Goal: Information Seeking & Learning: Check status

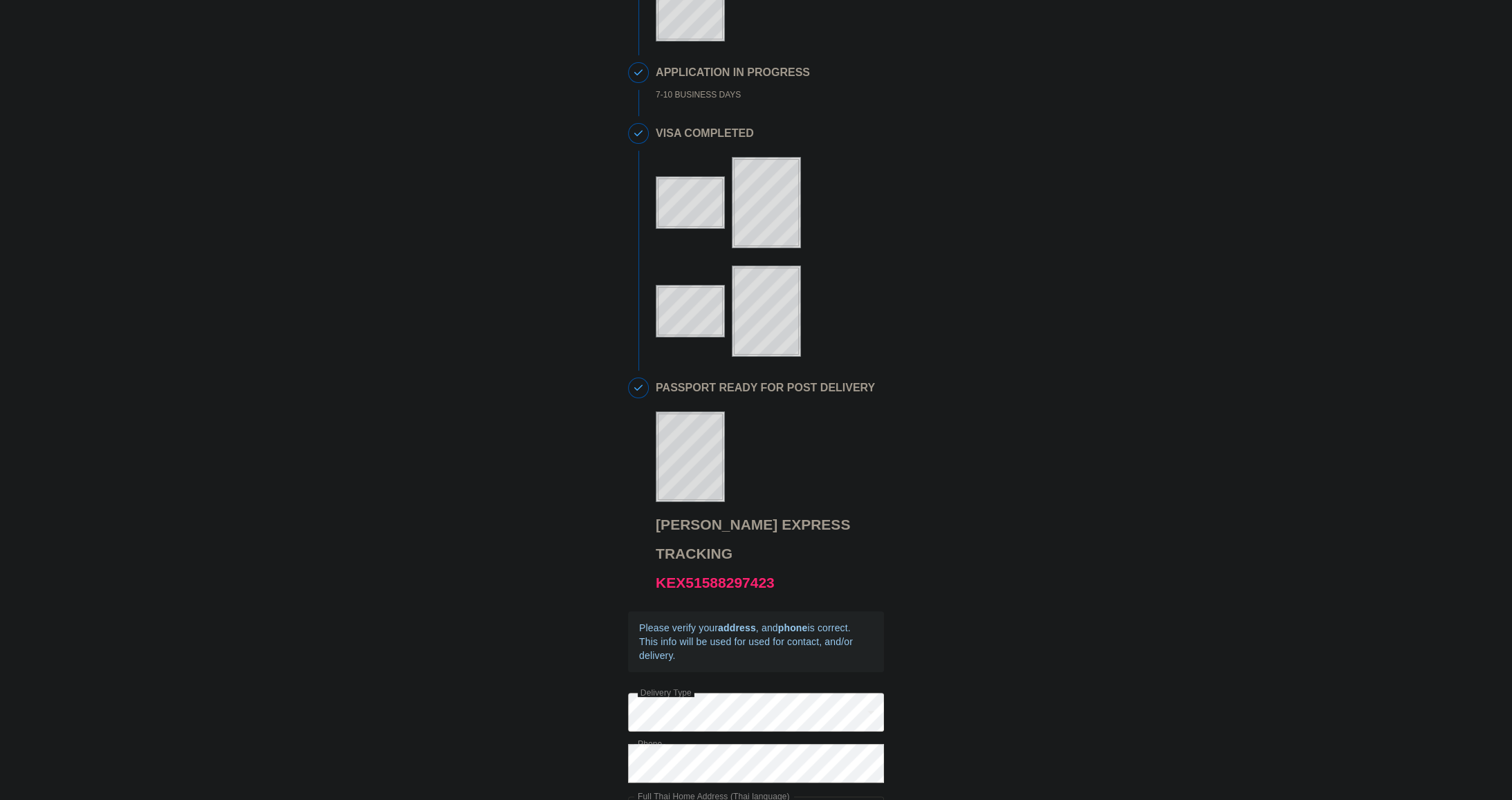
scroll to position [337, 0]
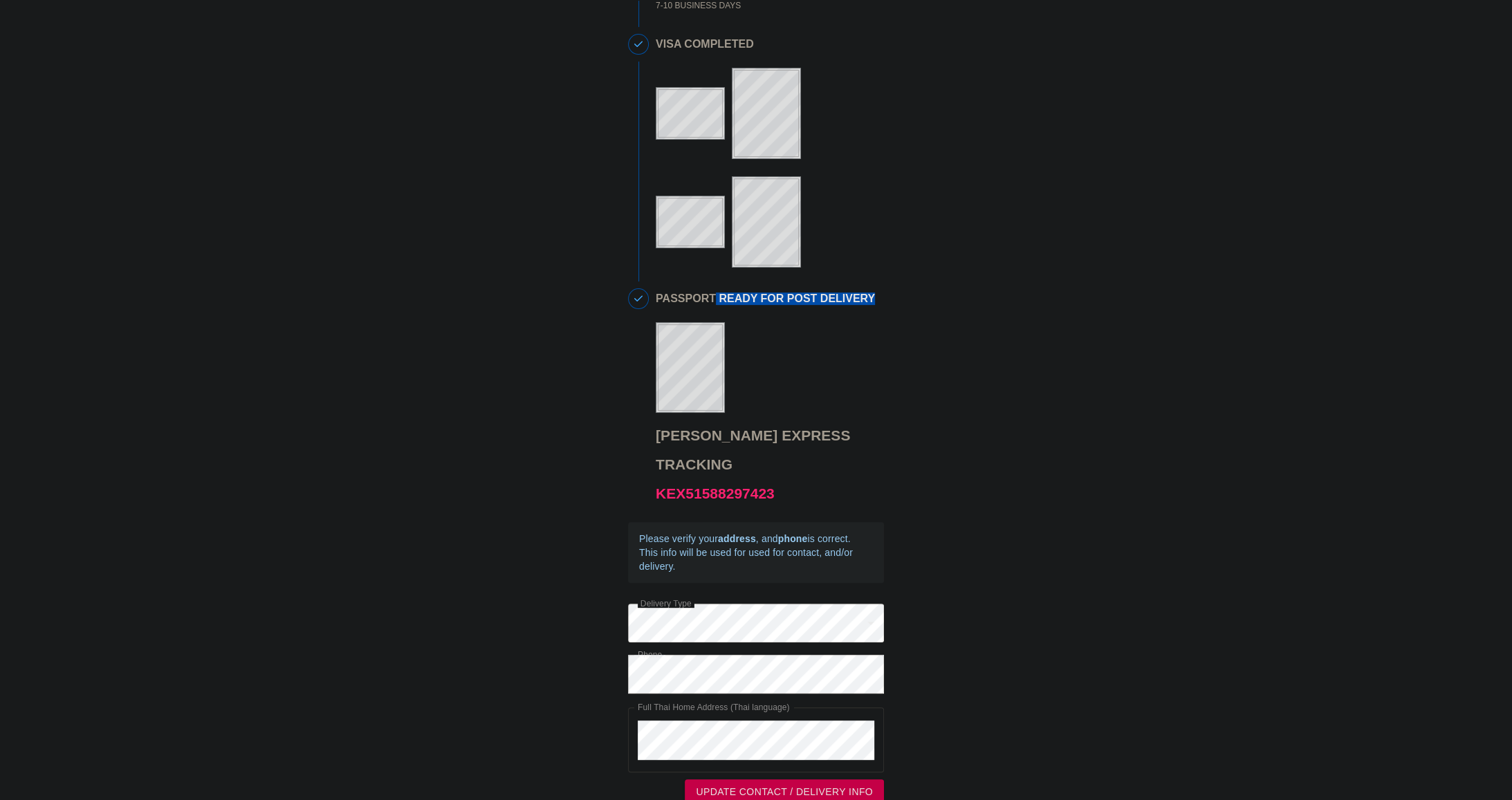
drag, startPoint x: 709, startPoint y: 311, endPoint x: 856, endPoint y: 313, distance: 147.0
click at [856, 305] on h2 "PASSPORT READY FOR POST DELIVERY" at bounding box center [766, 299] width 221 height 12
drag, startPoint x: 637, startPoint y: 519, endPoint x: 856, endPoint y: 542, distance: 220.2
click at [856, 542] on div "Please verify your address , and phone is correct. This info will be used for u…" at bounding box center [756, 552] width 256 height 61
copy div "Please verify your address , and phone is correct. This info will be used for u…"
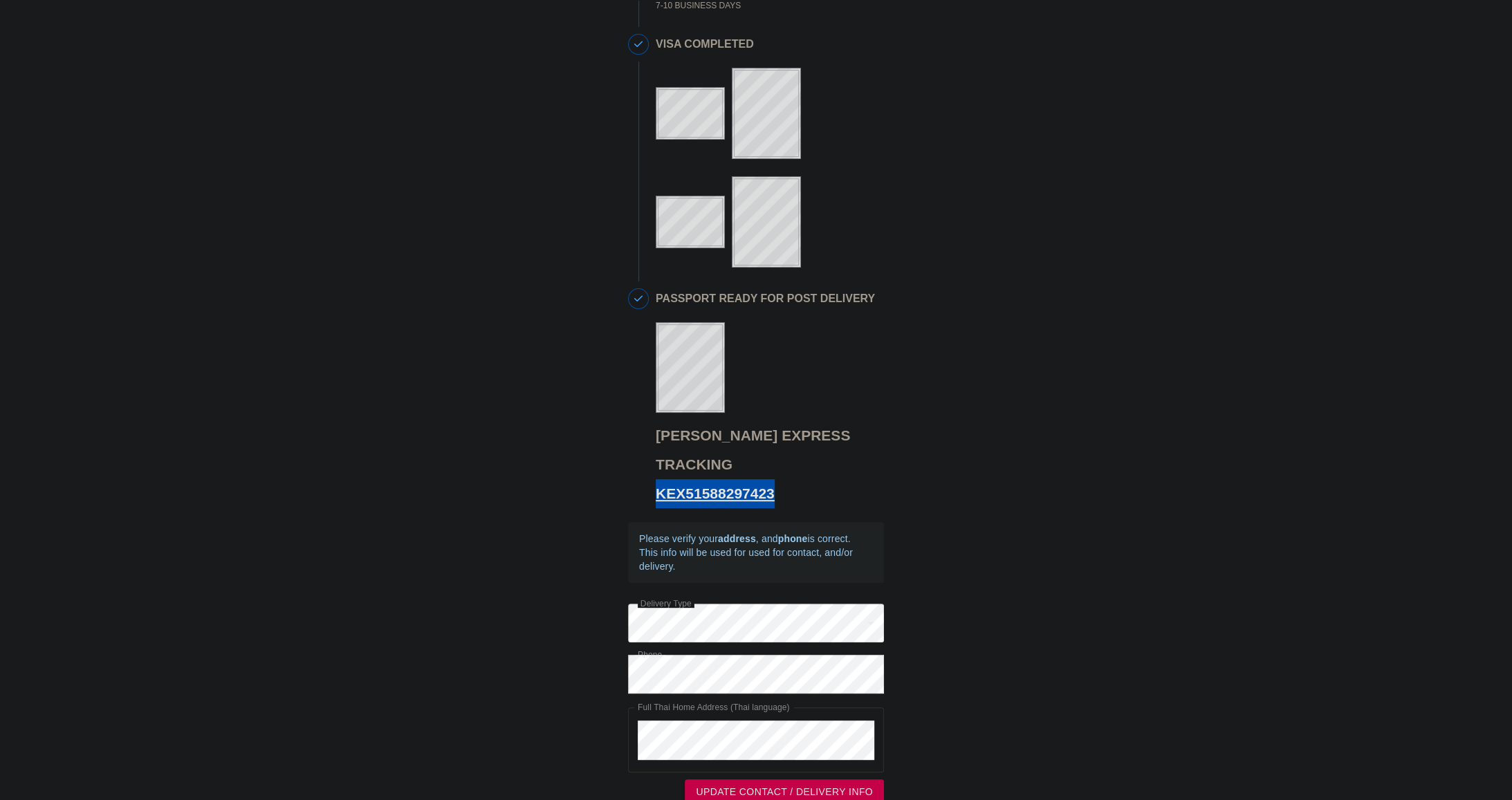
drag, startPoint x: 804, startPoint y: 477, endPoint x: 684, endPoint y: 481, distance: 120.1
click at [659, 480] on h3 "[PERSON_NAME] Express Tracking KEX51588297423" at bounding box center [766, 465] width 221 height 87
copy link "KEX51588297423"
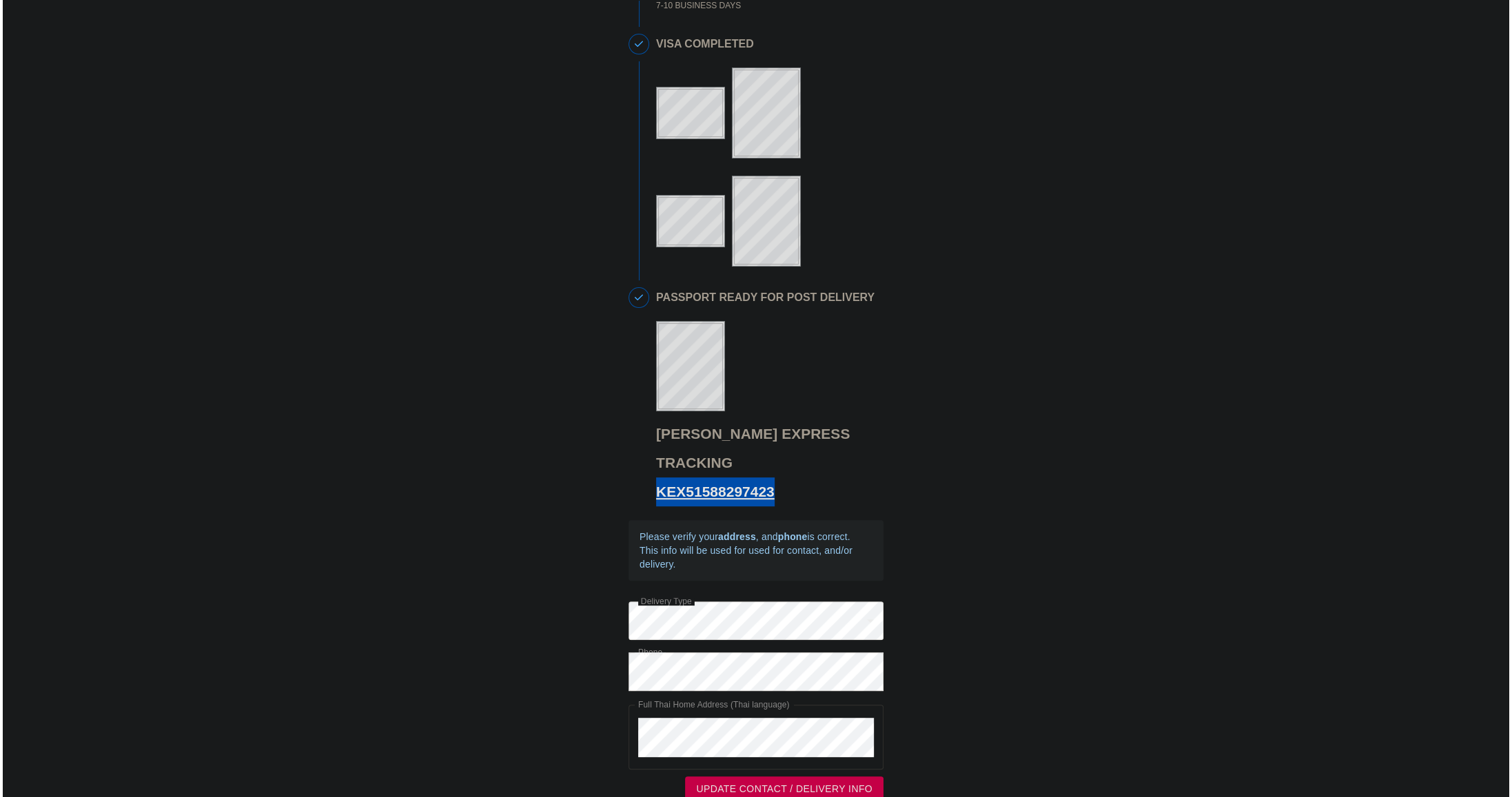
scroll to position [257, 0]
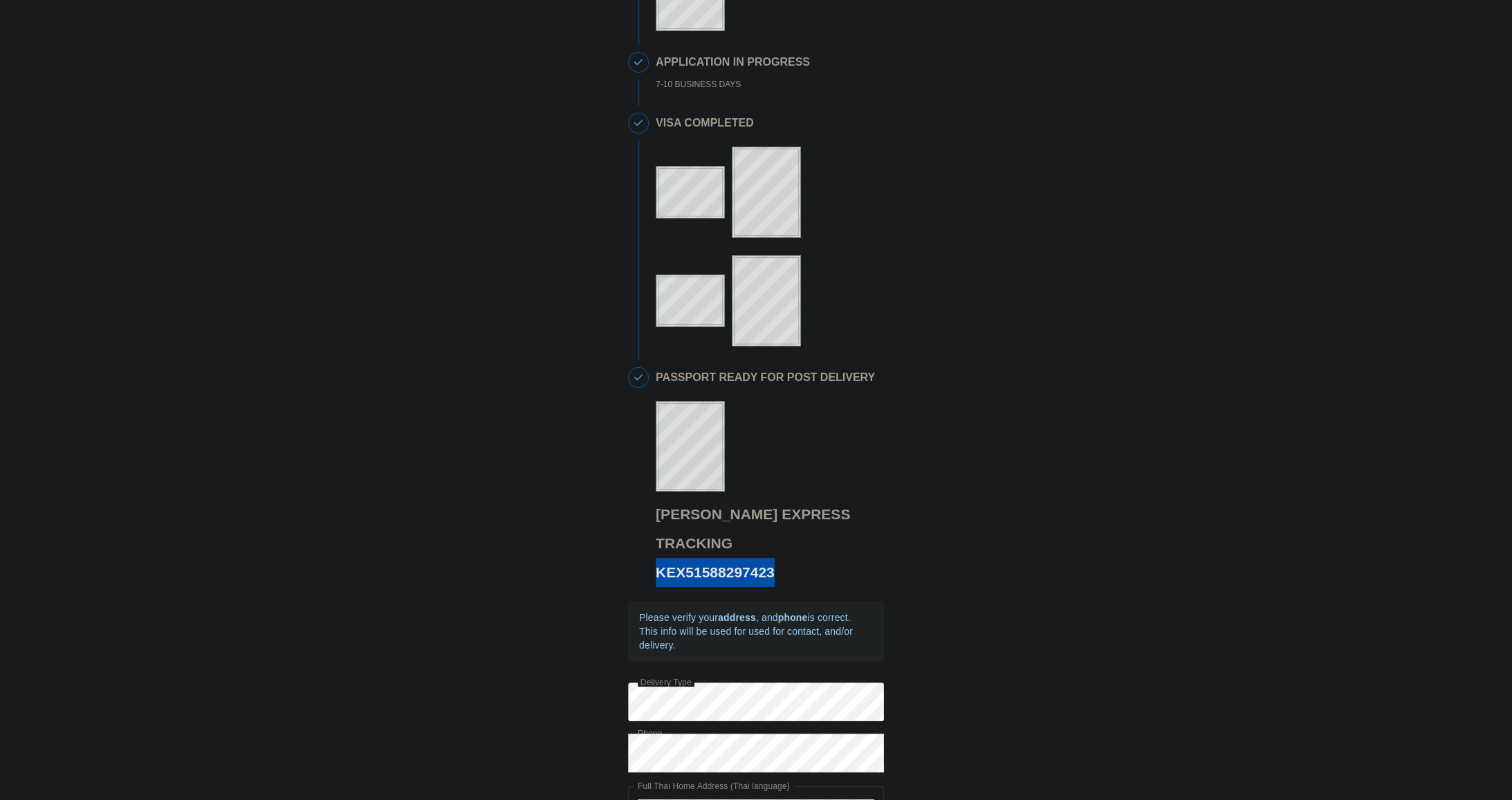
click at [330, 314] on div "This is a secure link , and your information is safe . 1 PASSPORT RECEIVED GIHY…" at bounding box center [756, 320] width 1484 height 1128
